Goal: Information Seeking & Learning: Learn about a topic

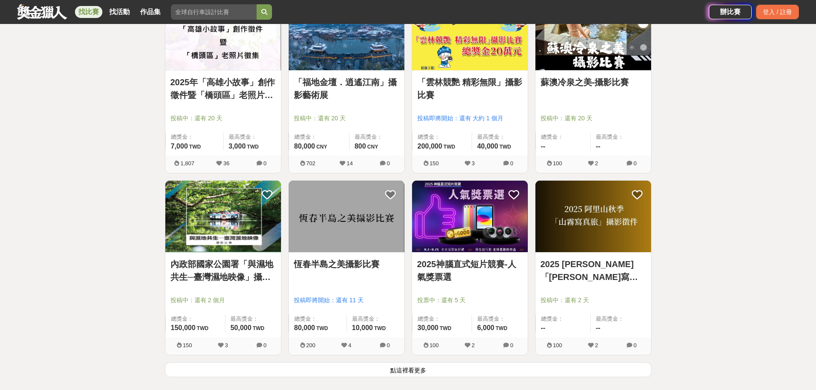
scroll to position [985, 0]
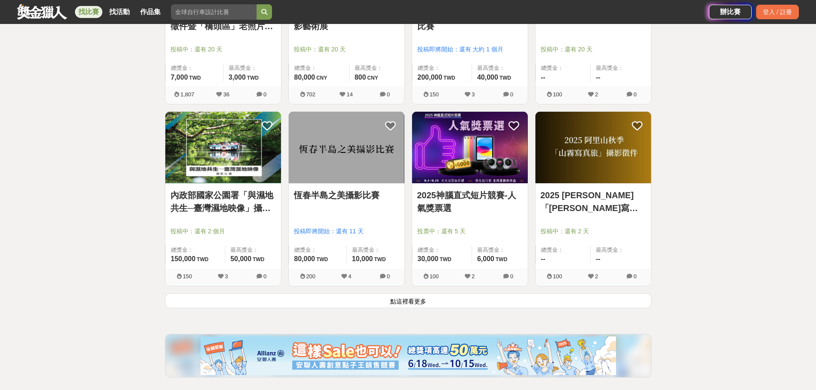
click at [455, 303] on button "點這裡看更多" at bounding box center [408, 300] width 486 height 15
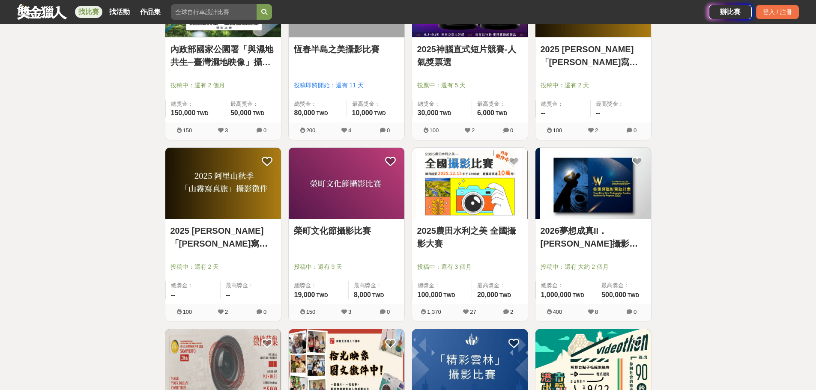
scroll to position [1284, 0]
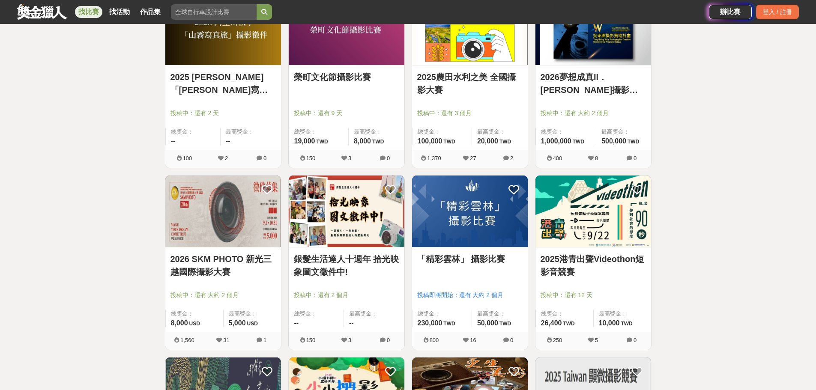
click at [229, 219] on img at bounding box center [223, 211] width 116 height 71
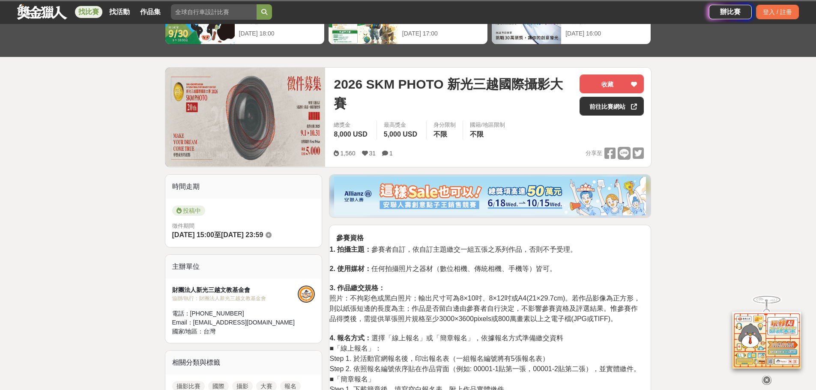
scroll to position [171, 0]
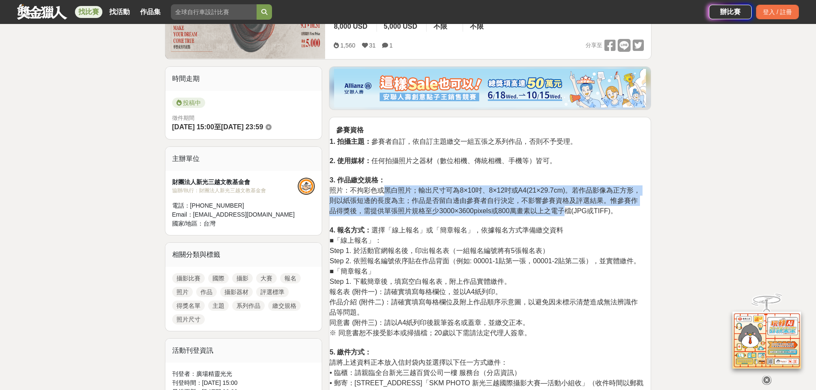
drag, startPoint x: 384, startPoint y: 193, endPoint x: 581, endPoint y: 208, distance: 197.9
click at [581, 208] on span "照片：不拘彩色或黑白照片；輸出尺寸可為8×10吋、8×12吋或A4(21×29.7cm)。若作品影像為正方形，則以紙張短邊的長度為主；作品是否留白邊由參賽者自…" at bounding box center [484, 201] width 311 height 28
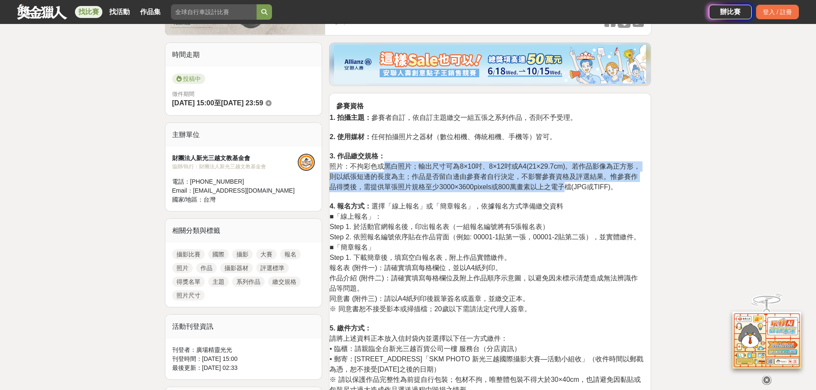
scroll to position [214, 0]
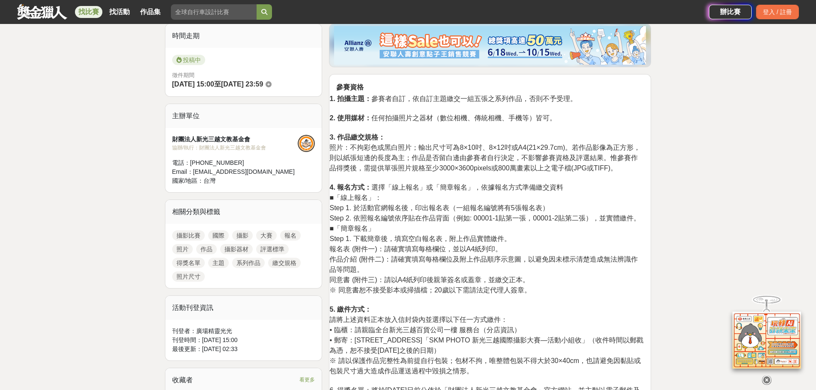
click at [429, 277] on span "同意書 (附件三)：請以A4紙列印後親筆簽名或蓋章，並繳交正本。" at bounding box center [429, 279] width 200 height 7
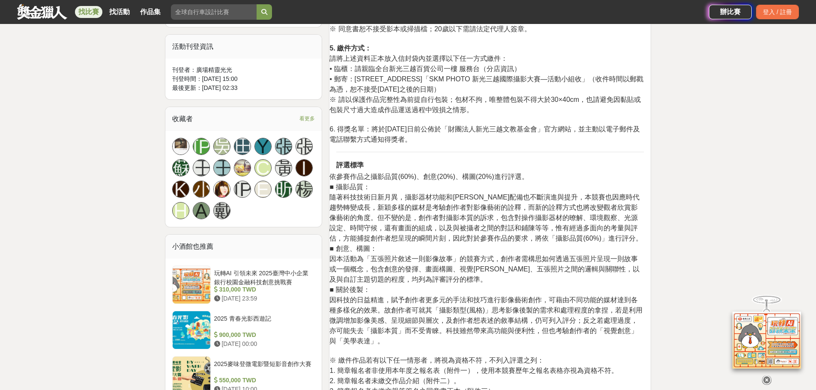
scroll to position [471, 0]
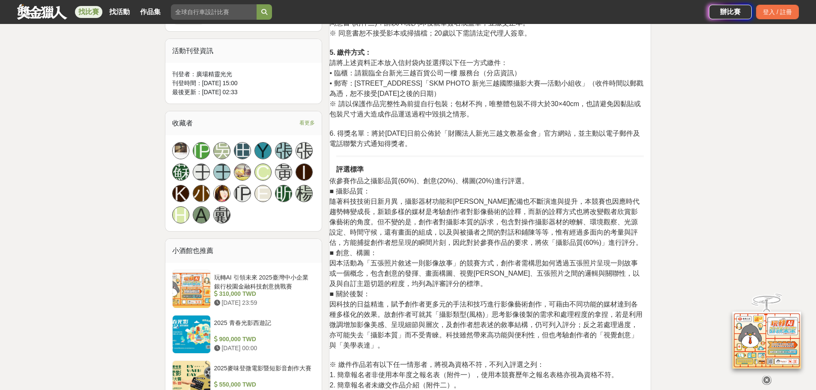
drag, startPoint x: 417, startPoint y: 195, endPoint x: 505, endPoint y: 202, distance: 88.0
click at [588, 193] on p "依參賽作品之攝影品質(60%)、創意(20%)、構圖(20%)進行評選。 ■ 攝影品質： 隨著科技技術日新月異，攝影器材功能和周邊配備也不斷演進與提升，本競賽…" at bounding box center [486, 308] width 314 height 265
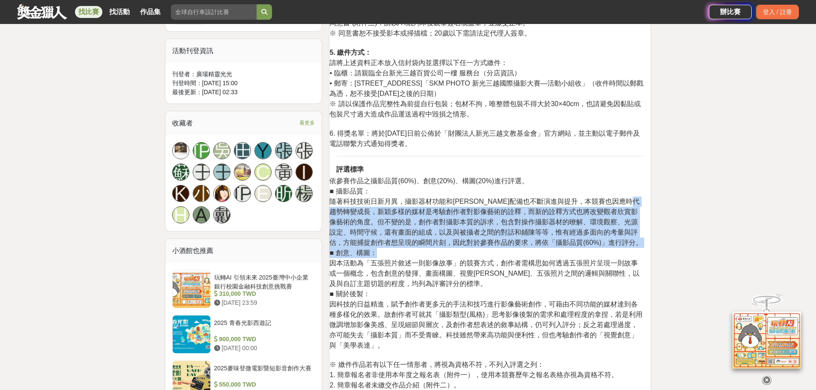
drag, startPoint x: 362, startPoint y: 209, endPoint x: 473, endPoint y: 255, distance: 120.2
click at [473, 255] on p "依參賽作品之攝影品質(60%)、創意(20%)、構圖(20%)進行評選。 ■ 攝影品質： 隨著科技技術日新月異，攝影器材功能和周邊配備也不斷演進與提升，本競賽…" at bounding box center [486, 308] width 314 height 265
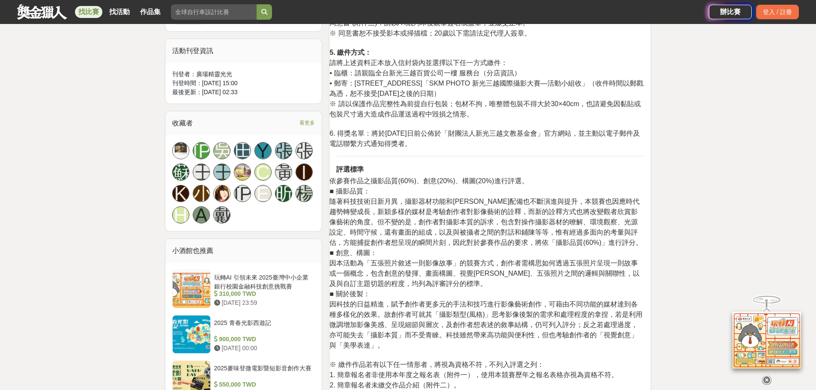
click at [452, 260] on span "因本活動為「五張照片敘述一則影像故事」的競賽方式，創作者需構思如何透過五張照片呈現一則故事或一個概念，包含創意的發揮、畫面構圖、視覺張力、五張照片之間的邏輯與…" at bounding box center [484, 273] width 310 height 28
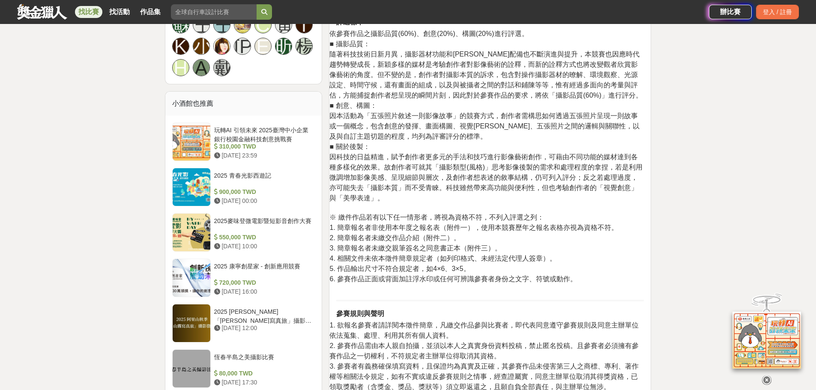
scroll to position [599, 0]
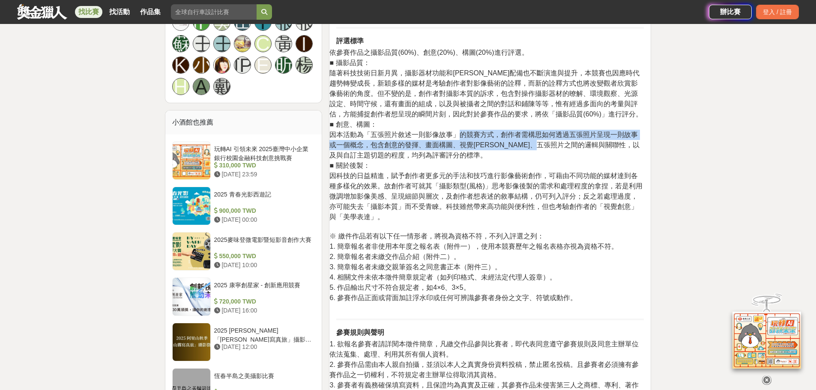
drag, startPoint x: 459, startPoint y: 134, endPoint x: 571, endPoint y: 146, distance: 112.8
click at [571, 146] on span "因本活動為「五張照片敘述一則影像故事」的競賽方式，創作者需構思如何透過五張照片呈現一則故事或一個概念，包含創意的發揮、畫面構圖、視覺張力、五張照片之間的邏輯與…" at bounding box center [484, 145] width 310 height 28
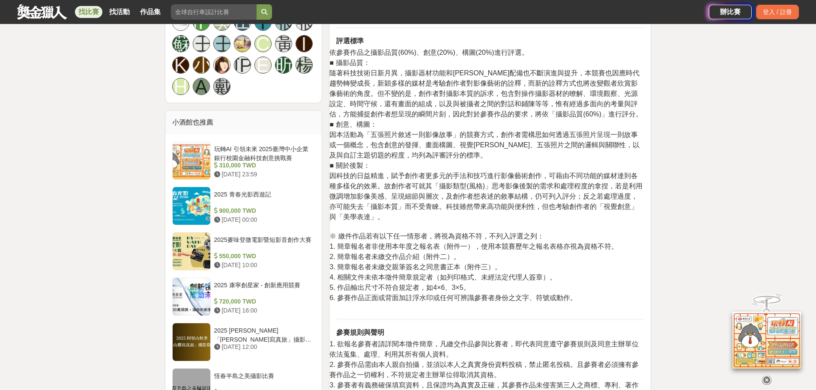
click at [542, 152] on p "依參賽作品之攝影品質(60%)、創意(20%)、構圖(20%)進行評選。 ■ 攝影品質： 隨著科技技術日新月異，攝影器材功能和周邊配備也不斷演進與提升，本競賽…" at bounding box center [486, 180] width 314 height 265
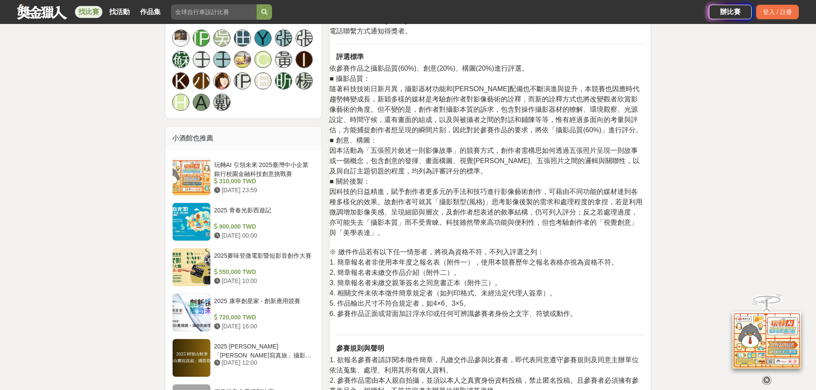
scroll to position [471, 0]
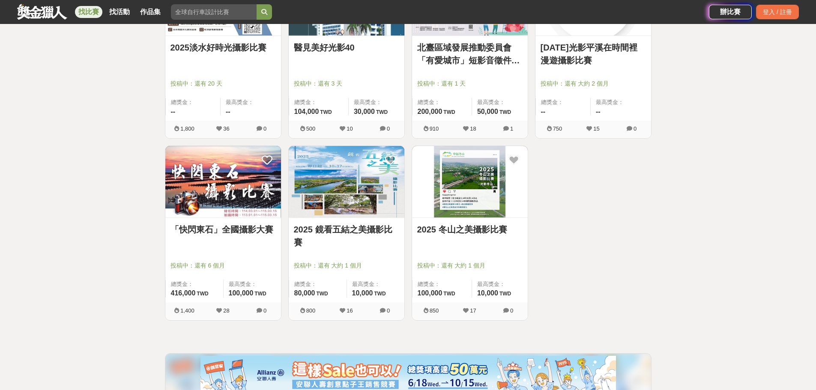
scroll to position [2055, 0]
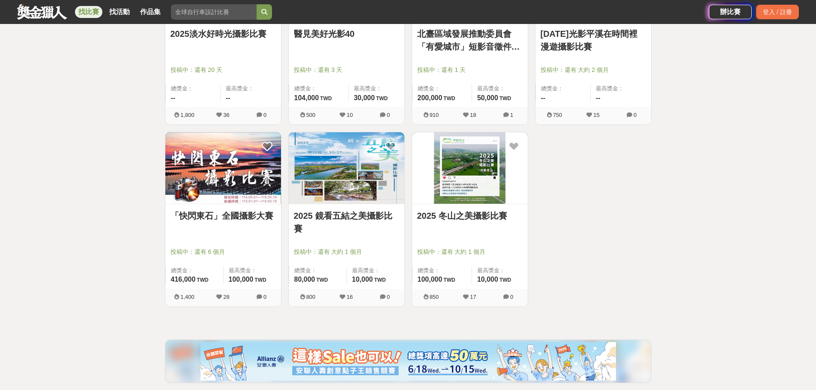
click at [446, 182] on img at bounding box center [470, 167] width 116 height 71
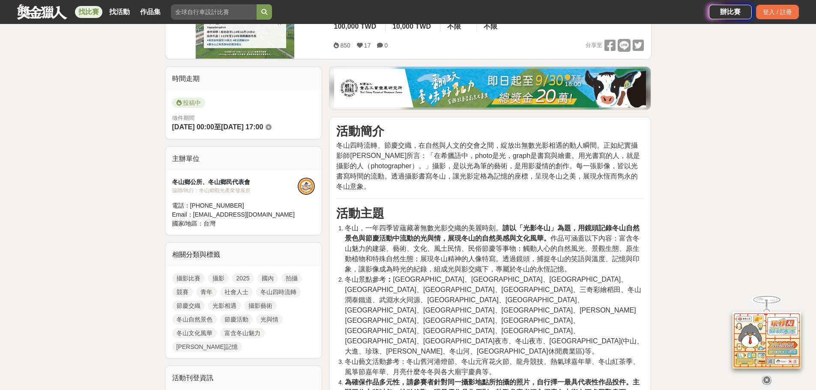
scroll to position [257, 0]
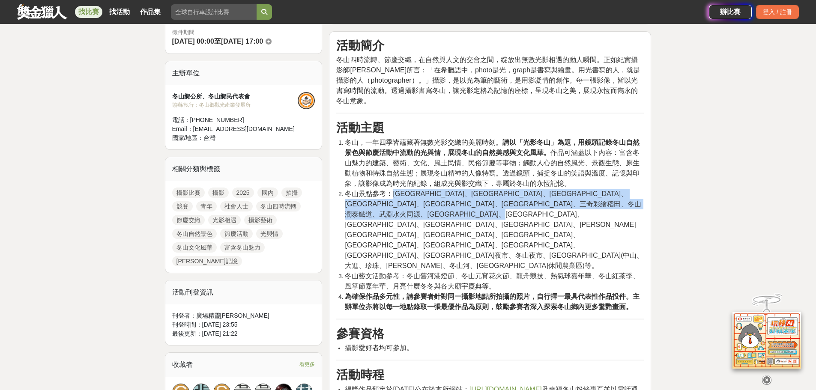
drag, startPoint x: 396, startPoint y: 196, endPoint x: 514, endPoint y: 219, distance: 120.5
click at [514, 219] on span "冬山景點參考 ： 冬山火車站、冬山鄉政公園、冬山老街、冬山河舊河道、冬山波波草、三奇美徑、三奇彩繪稻田、冬山潤泰鐵道、武淵水火同源、中山亭、冬山市場、清溝公園…" at bounding box center [494, 229] width 298 height 79
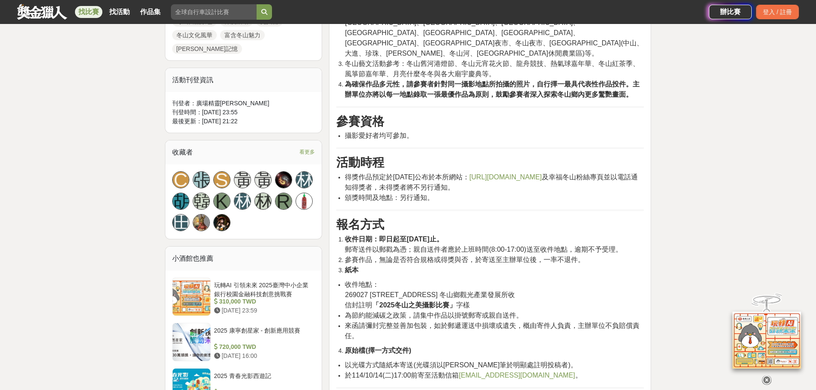
scroll to position [471, 0]
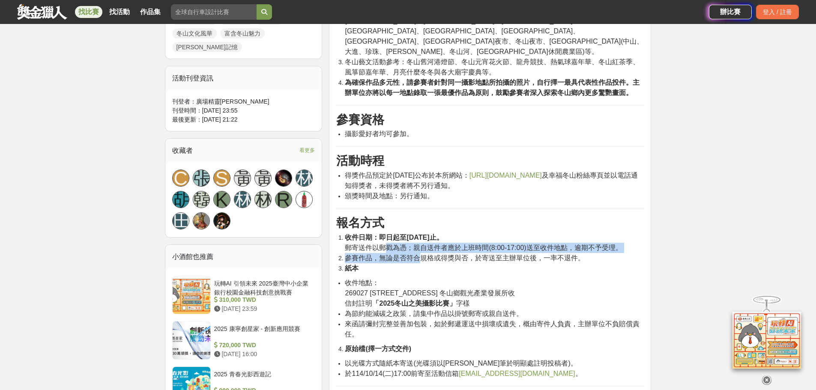
drag, startPoint x: 383, startPoint y: 218, endPoint x: 423, endPoint y: 223, distance: 40.5
click at [423, 232] on ol "收件日期：即日起至114年10月14日止。 郵寄送件以郵戳為憑；親自送件者應於上班時間(8:00-17:00)送至收件地點，逾期不予受理。 參賽作品，無論是否…" at bounding box center [489, 252] width 307 height 41
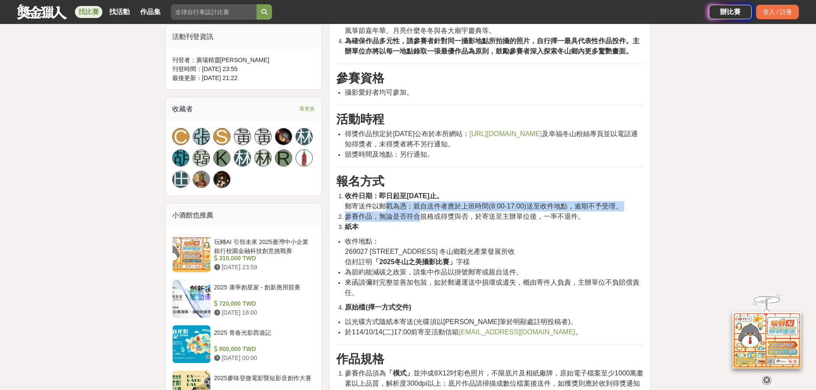
scroll to position [514, 0]
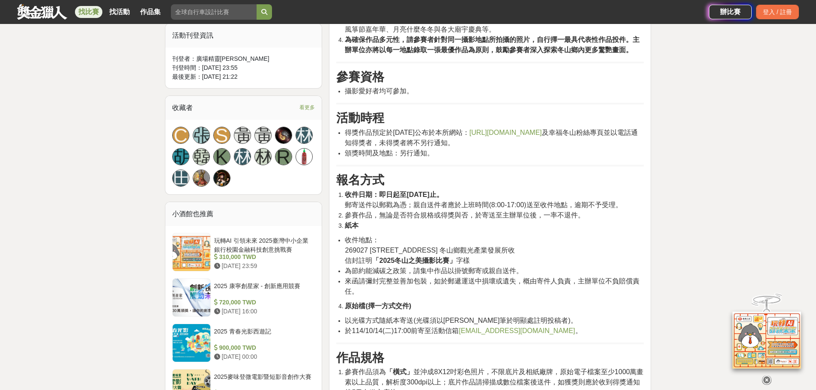
click at [435, 220] on li "紙本" at bounding box center [494, 225] width 299 height 10
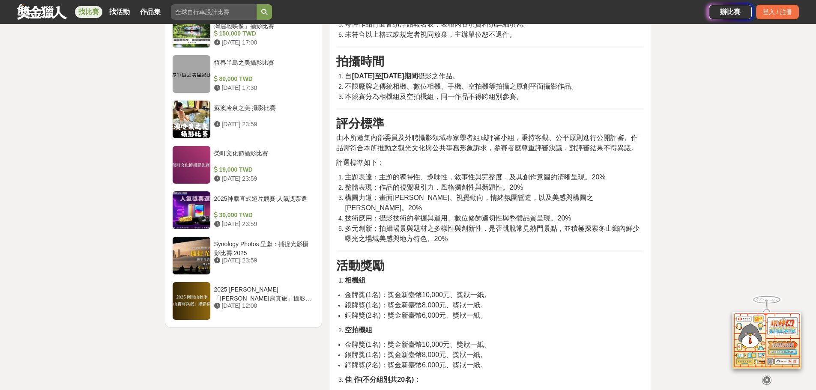
scroll to position [985, 0]
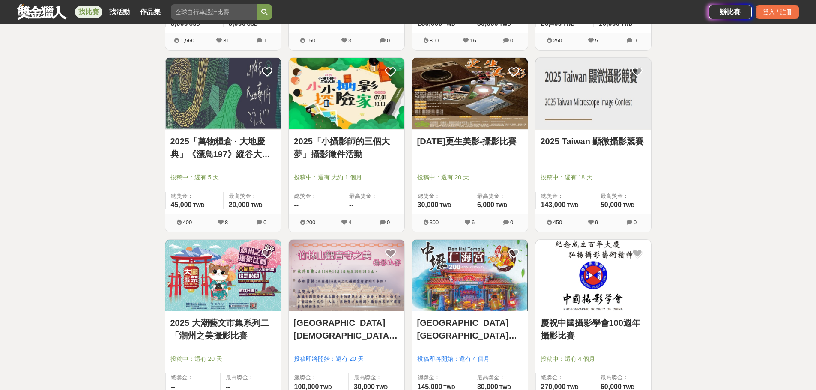
scroll to position [1541, 0]
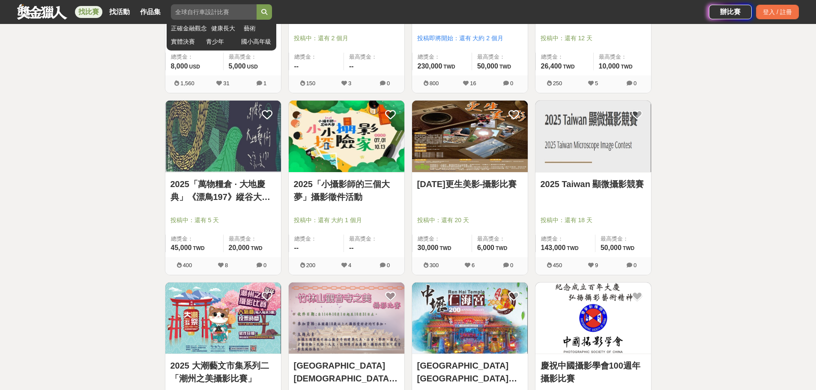
click at [222, 13] on input "search" at bounding box center [214, 11] width 86 height 15
type input "三星"
click at [256, 4] on button "submit" at bounding box center [263, 11] width 15 height 15
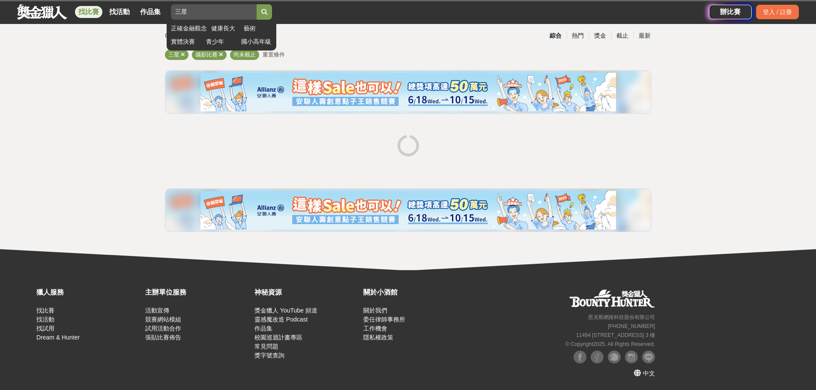
scroll to position [24, 0]
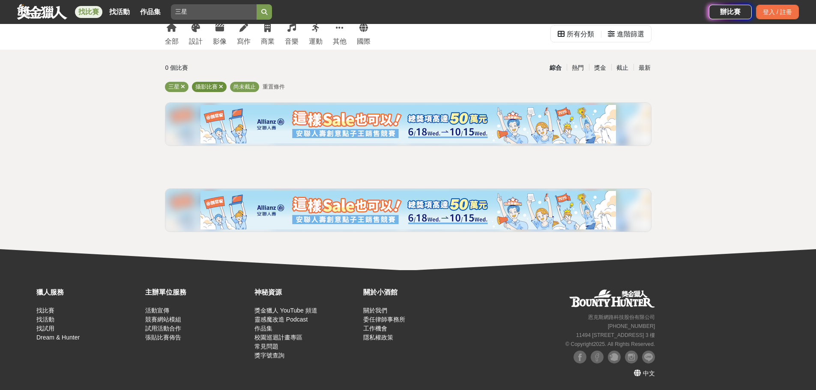
click at [220, 88] on icon at bounding box center [221, 87] width 4 height 6
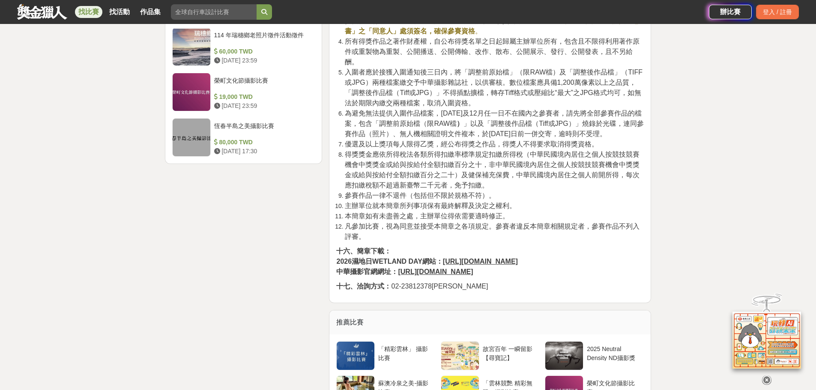
scroll to position [1113, 0]
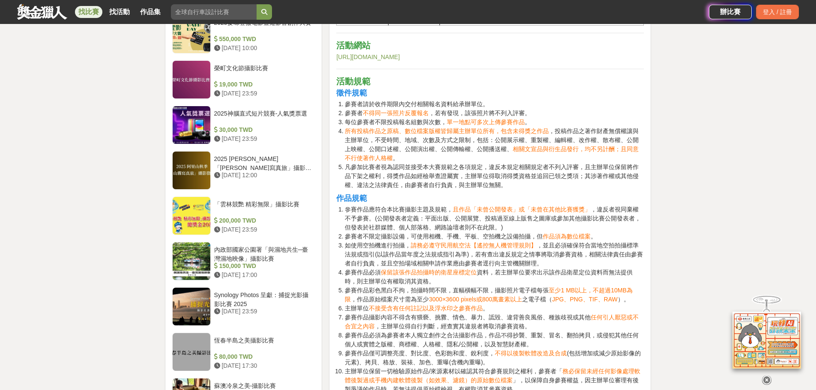
scroll to position [985, 0]
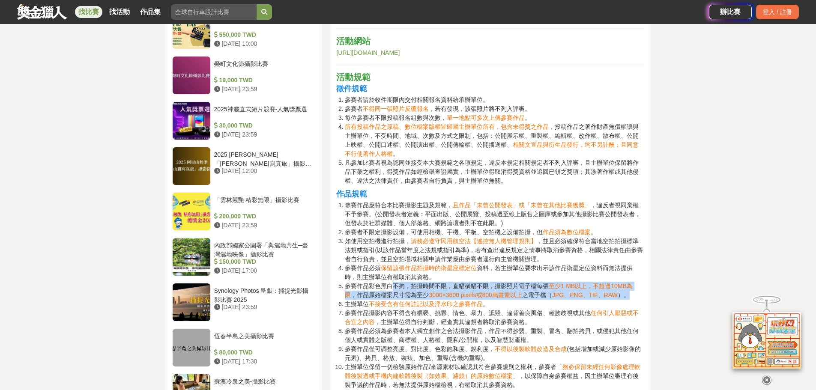
drag, startPoint x: 396, startPoint y: 285, endPoint x: 614, endPoint y: 295, distance: 218.2
click at [614, 295] on li "參賽作品彩色黑白不拘，拍攝時間不限，直幅橫幅不限，攝影照片電子檔每張 至少1 MB以上，不超過10MB為限 ，作品原始檔案尺寸需為至少 3000×3600 p…" at bounding box center [494, 291] width 299 height 18
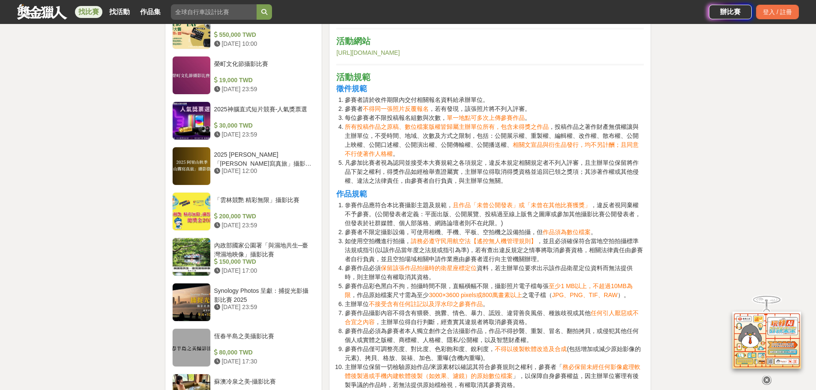
click at [512, 304] on li "主辦單位 不接受含有任何註記以及浮水印之參賽作品 。" at bounding box center [494, 304] width 299 height 9
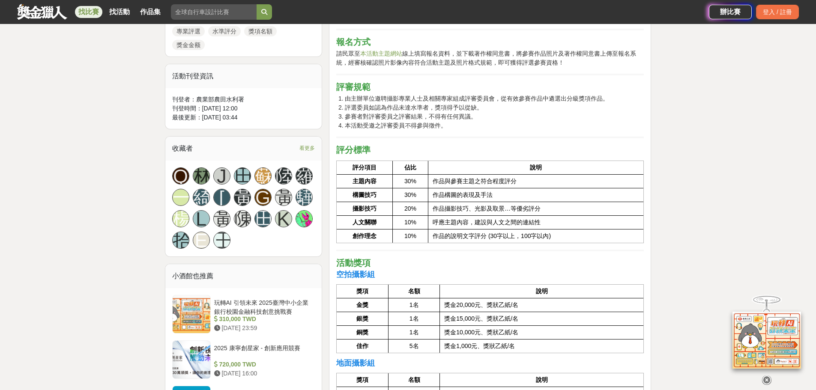
scroll to position [514, 0]
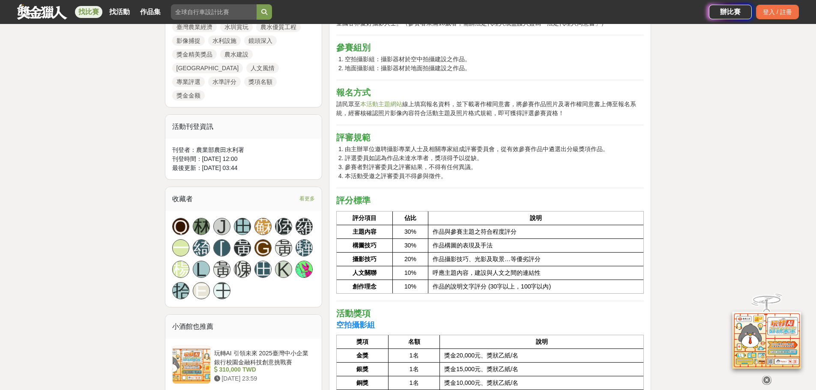
click at [388, 102] on link "本活動主題網站" at bounding box center [381, 104] width 42 height 7
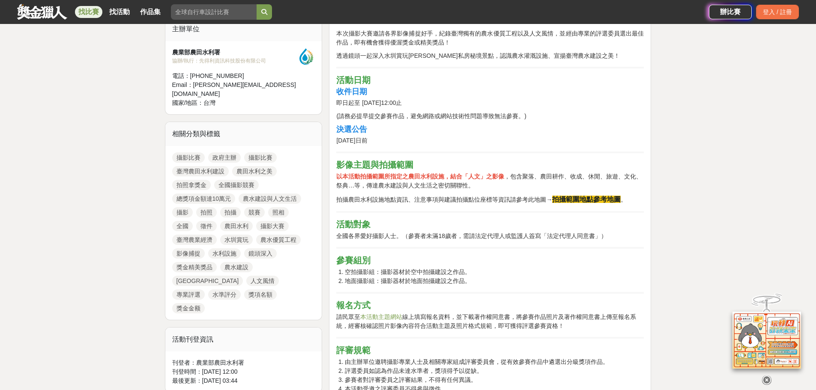
scroll to position [300, 0]
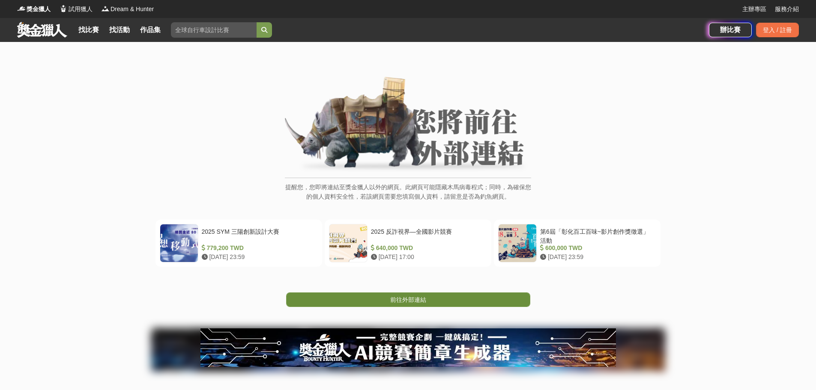
click at [387, 307] on link "前往外部連結" at bounding box center [408, 299] width 244 height 15
